Goal: Task Accomplishment & Management: Use online tool/utility

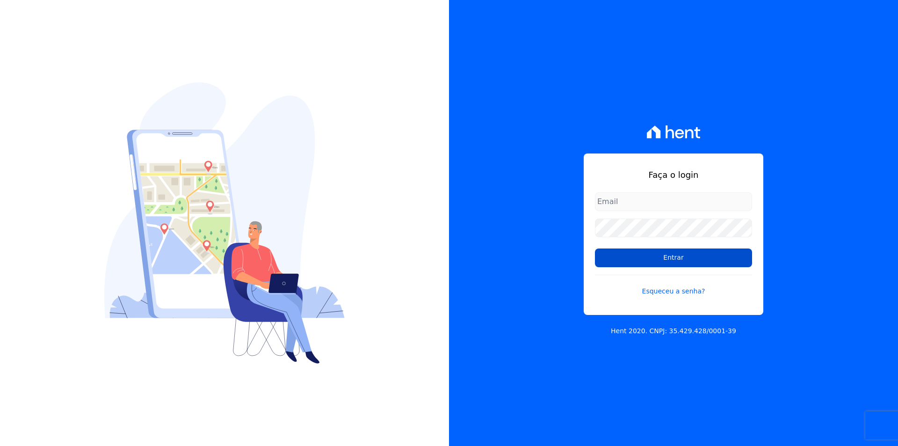
click at [642, 261] on input "Entrar" at bounding box center [673, 257] width 157 height 19
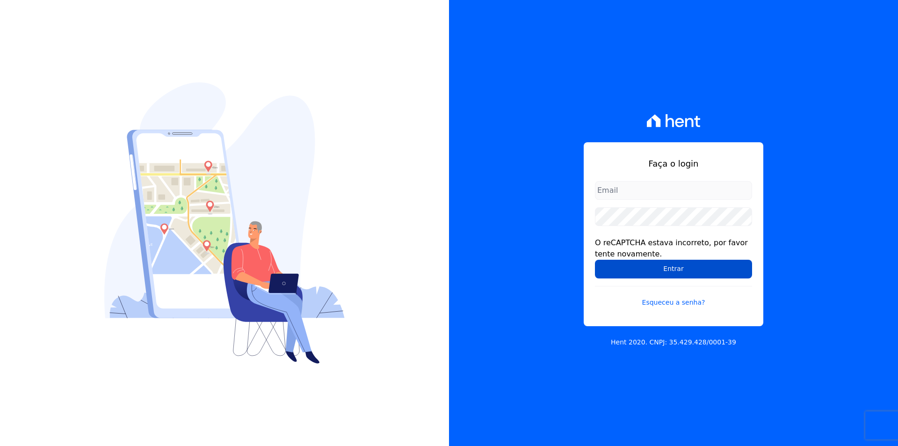
type input "documentos@fronteimoveis.com.br"
click at [641, 266] on input "Entrar" at bounding box center [673, 269] width 157 height 19
click at [646, 273] on input "Entrar" at bounding box center [673, 269] width 157 height 19
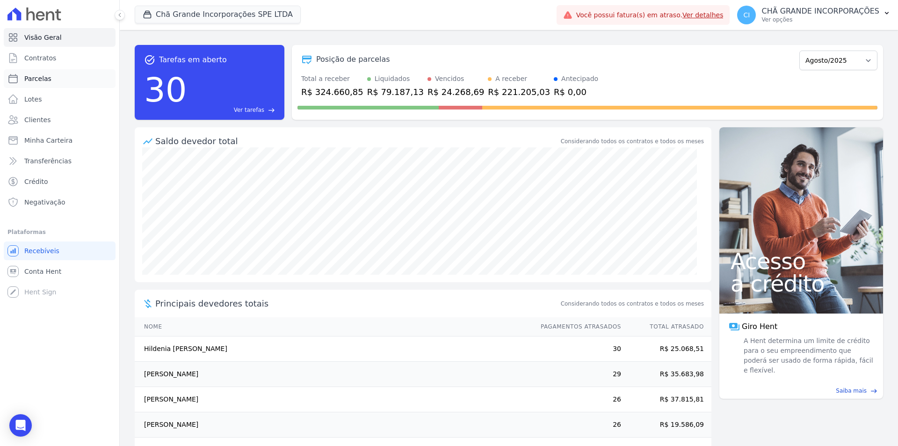
click at [24, 80] on span "Parcelas" at bounding box center [37, 78] width 27 height 9
select select
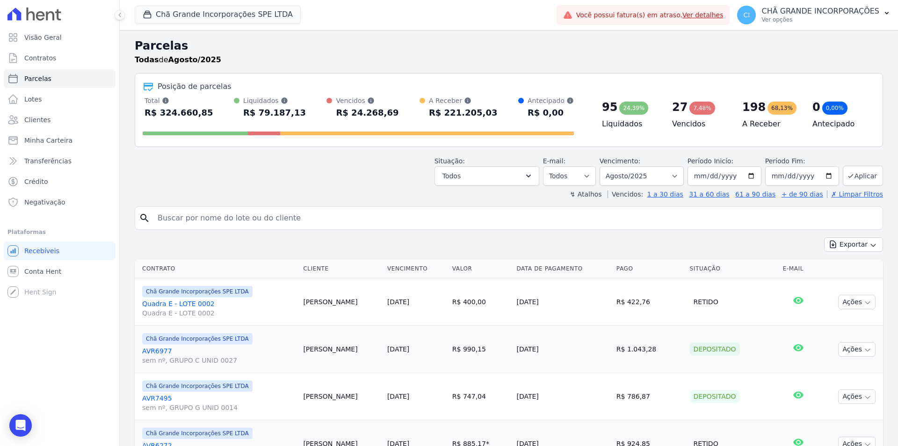
click at [268, 219] on input "search" at bounding box center [515, 218] width 727 height 19
click at [615, 179] on select "Filtrar por período ──────── Todos os meses Outubro/2019 Novembro/2019 Dezembro…" at bounding box center [642, 176] width 84 height 20
select select "04/2025"
click at [606, 166] on select "Filtrar por período ──────── Todos os meses Outubro/2019 Novembro/2019 Dezembro…" at bounding box center [642, 176] width 84 height 20
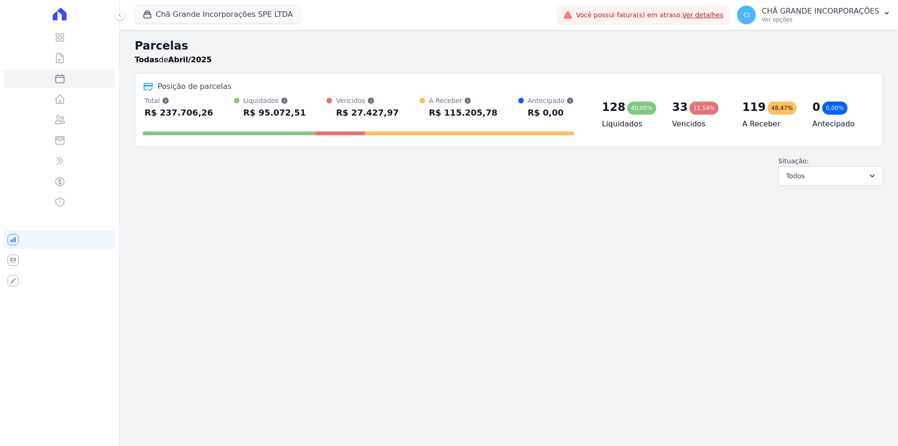
select select
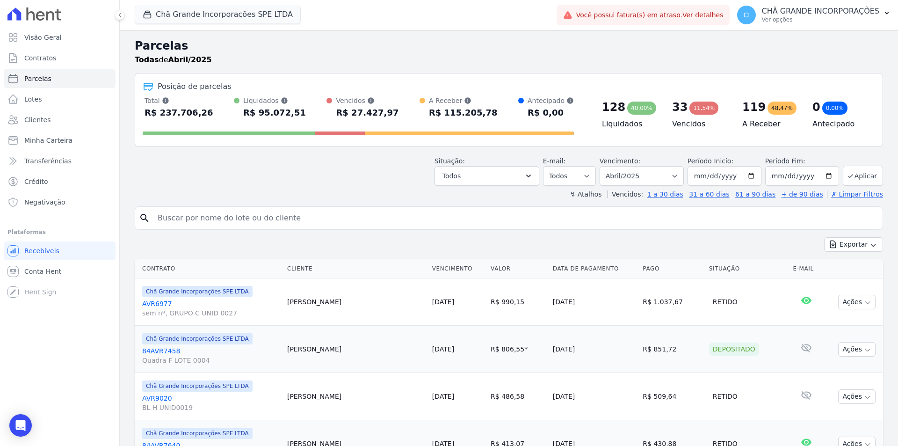
click at [288, 221] on input "search" at bounding box center [515, 218] width 727 height 19
paste input "[PERSON_NAME] [PERSON_NAME] CAVALCANTI [PERSON_NAME]"
type input "[PERSON_NAME] [PERSON_NAME] CAVALCANTI [PERSON_NAME]"
select select
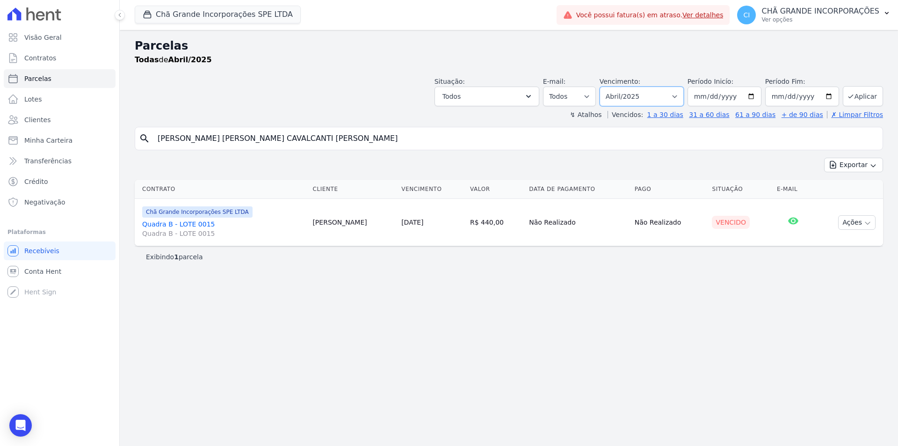
click at [669, 95] on select "Filtrar por período ──────── Todos os meses Outubro/2019 Novembro/2019 Dezembro…" at bounding box center [642, 97] width 84 height 20
select select "07/2025"
click at [613, 87] on select "Filtrar por período ──────── Todos os meses Outubro/2019 Novembro/2019 Dezembro…" at bounding box center [642, 97] width 84 height 20
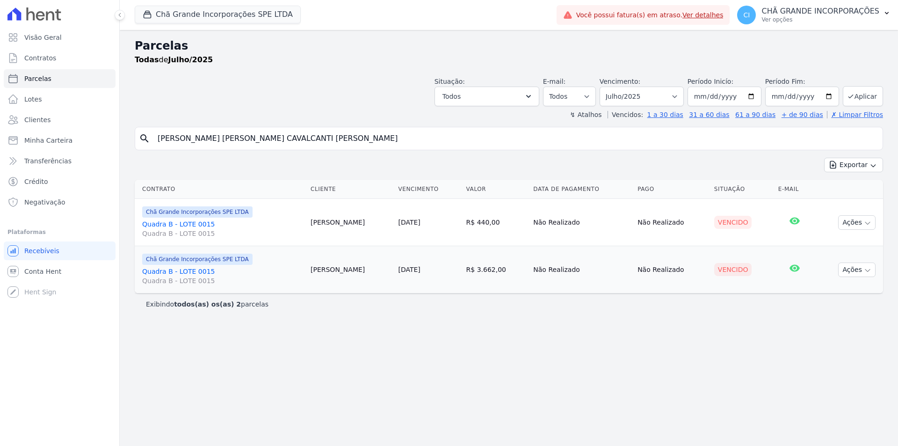
select select
